Goal: Transaction & Acquisition: Purchase product/service

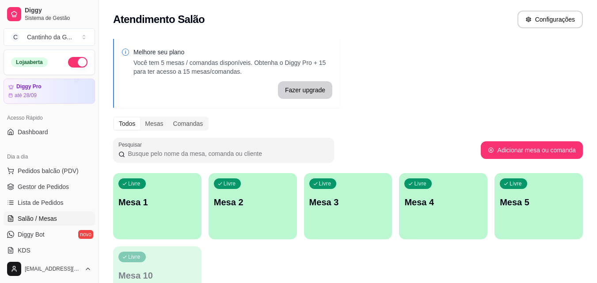
click at [171, 217] on div "Livre Mesa 1" at bounding box center [157, 201] width 88 height 56
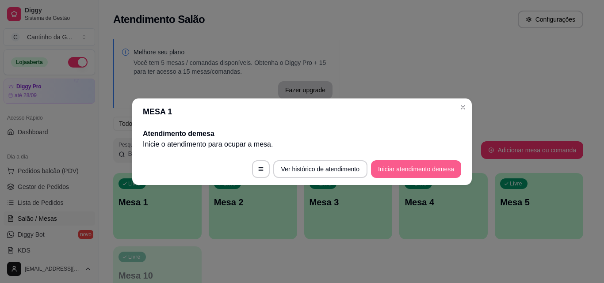
click at [421, 170] on button "Iniciar atendimento de mesa" at bounding box center [416, 170] width 90 height 18
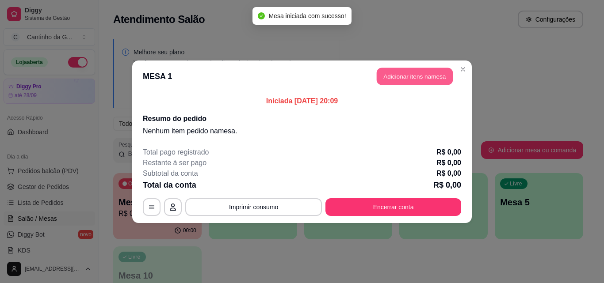
click at [416, 69] on button "Adicionar itens na mesa" at bounding box center [415, 76] width 76 height 17
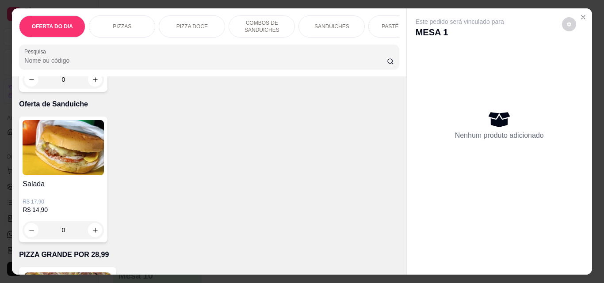
scroll to position [2211, 0]
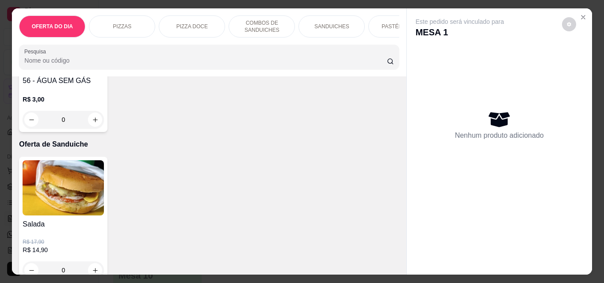
type input "1"
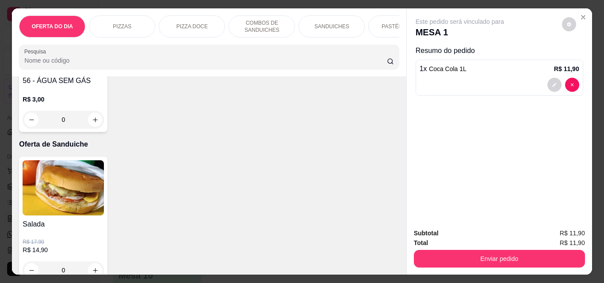
type input "1"
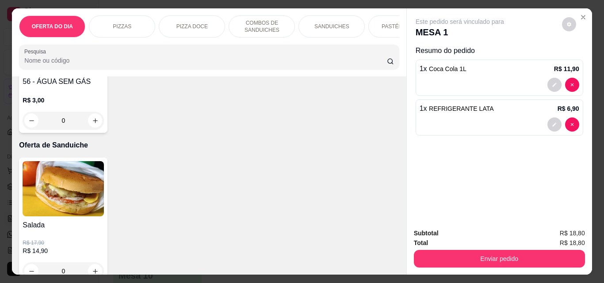
click at [339, 133] on div "53 - REFRIGERANTE LATA R$ 6,90 1 54 - Coca Cola 1L R$ 11,90 1 São Geraldo 1L R$…" at bounding box center [209, 5] width 380 height 256
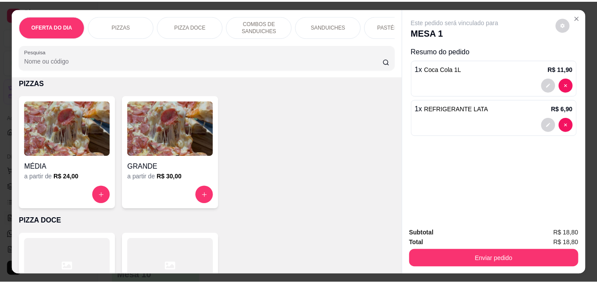
scroll to position [0, 0]
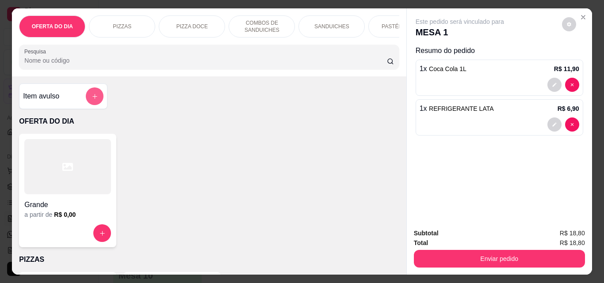
click at [95, 98] on button "add-separate-item" at bounding box center [95, 97] width 18 height 18
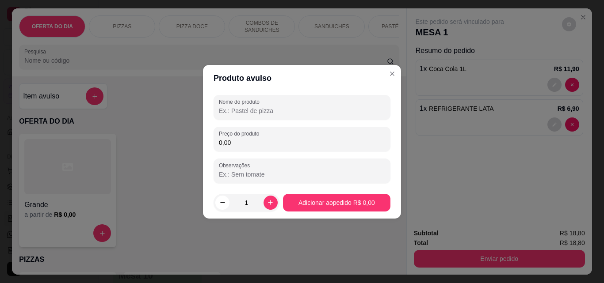
click at [239, 109] on input "Nome do produto" at bounding box center [302, 111] width 166 height 9
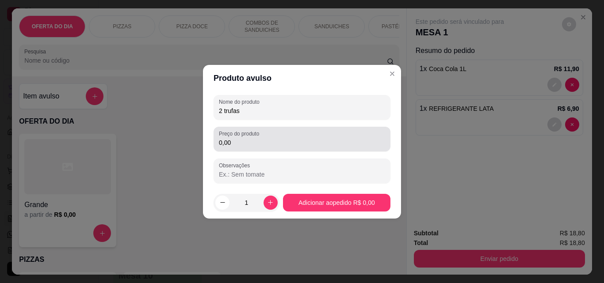
type input "2 trufas"
click at [249, 142] on input "0,00" at bounding box center [302, 142] width 166 height 9
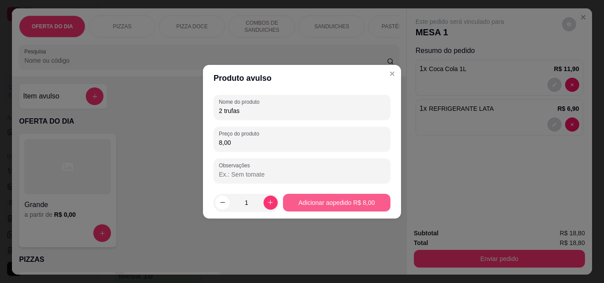
type input "8,00"
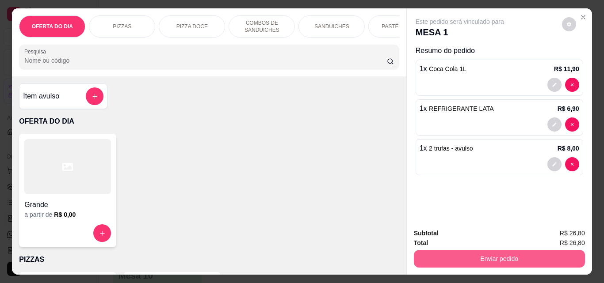
click at [524, 254] on button "Enviar pedido" at bounding box center [499, 259] width 171 height 18
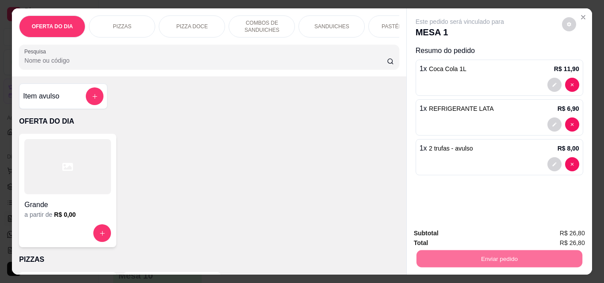
click at [491, 234] on button "Não registrar e enviar pedido" at bounding box center [470, 234] width 92 height 17
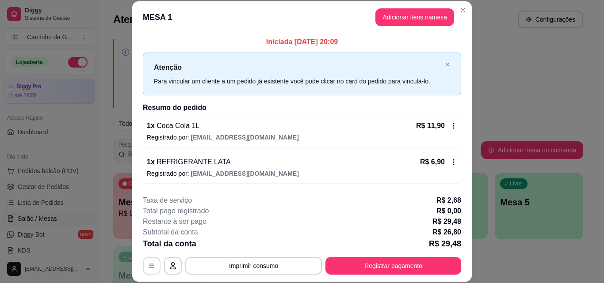
click at [149, 267] on icon "button" at bounding box center [151, 266] width 7 height 7
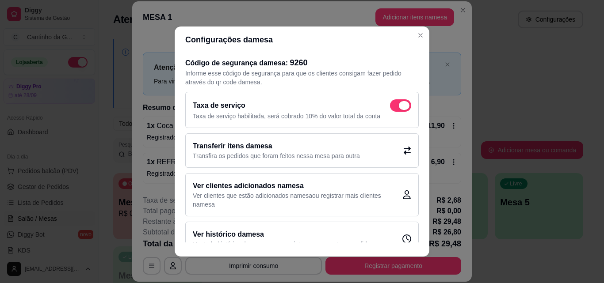
click at [390, 105] on span at bounding box center [400, 105] width 21 height 12
click at [390, 107] on input "checkbox" at bounding box center [393, 110] width 6 height 6
checkbox input "false"
